Goal: Transaction & Acquisition: Purchase product/service

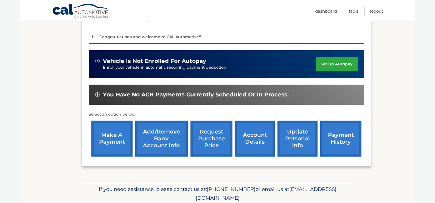
scroll to position [137, 0]
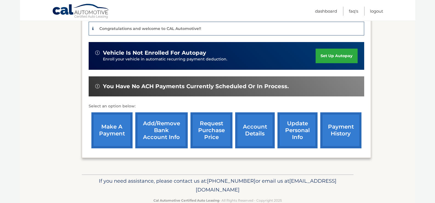
click at [110, 130] on link "make a payment" at bounding box center [111, 130] width 41 height 36
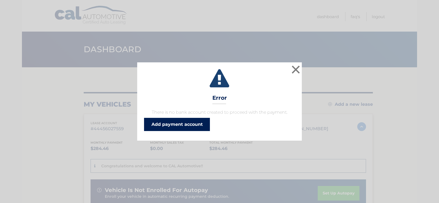
click at [162, 123] on link "Add payment account" at bounding box center [177, 124] width 66 height 13
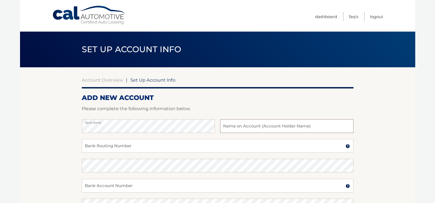
click at [249, 126] on input "text" at bounding box center [286, 126] width 133 height 14
type input "Hailey Miller"
click at [117, 146] on input "Bank Routing Number" at bounding box center [218, 146] width 272 height 14
click at [105, 145] on input "22238231" at bounding box center [218, 146] width 272 height 14
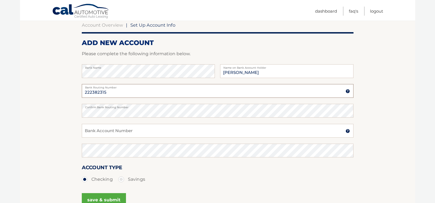
type input "222382315"
click at [119, 129] on input "Bank Account Number" at bounding box center [218, 131] width 272 height 14
type input "1800007765160"
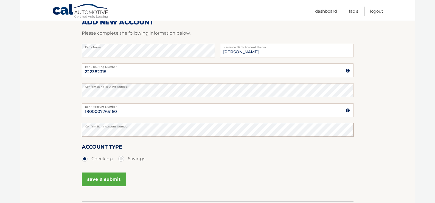
scroll to position [110, 0]
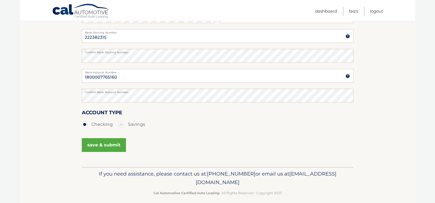
click at [107, 142] on button "save & submit" at bounding box center [104, 145] width 44 height 14
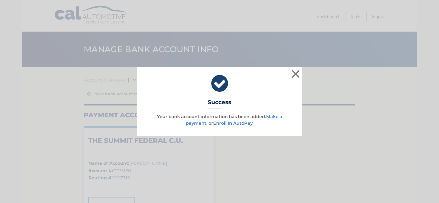
click at [271, 118] on link "Make a payment" at bounding box center [234, 120] width 97 height 12
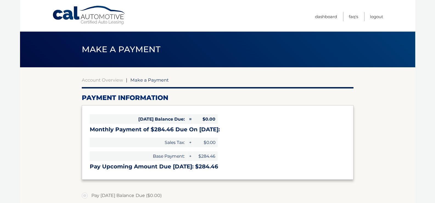
select select "YTIwMjcyNWMtMDA0Yi00YmEzLWEzZDctZWE5NzZkZGZhYjUz"
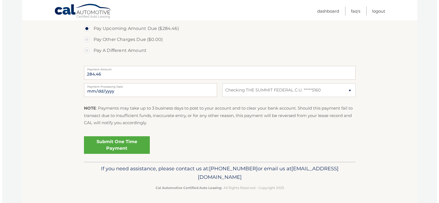
scroll to position [189, 0]
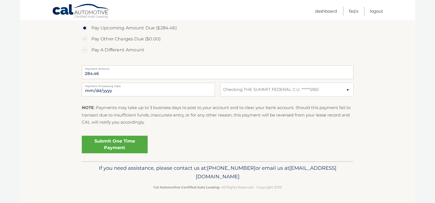
click at [113, 144] on link "Submit One Time Payment" at bounding box center [115, 145] width 66 height 18
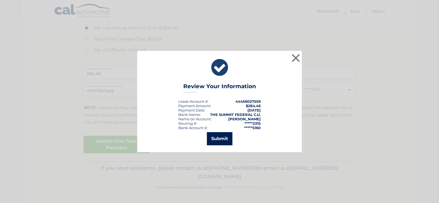
click at [219, 140] on button "Submit" at bounding box center [220, 138] width 26 height 13
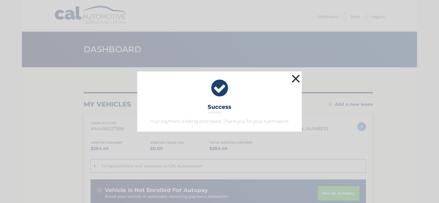
click at [294, 77] on button "×" at bounding box center [295, 78] width 11 height 11
